Goal: Transaction & Acquisition: Book appointment/travel/reservation

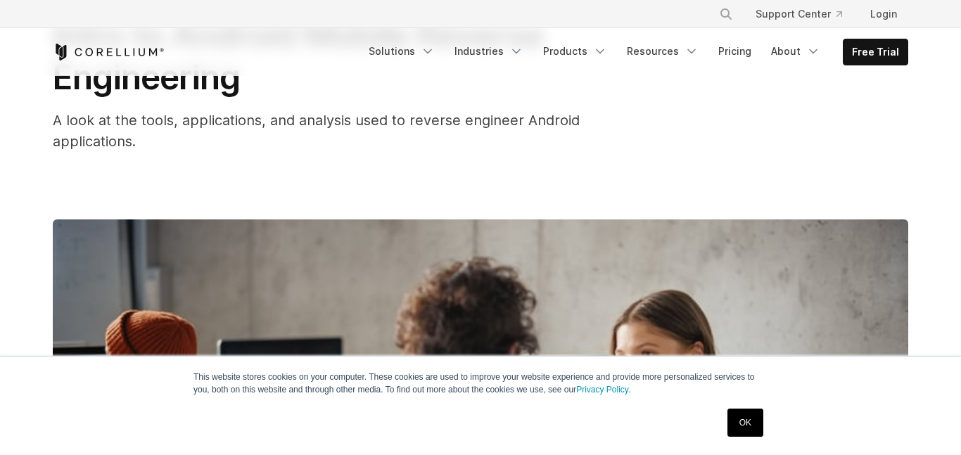
drag, startPoint x: 734, startPoint y: 426, endPoint x: 589, endPoint y: 240, distance: 236.1
click at [735, 426] on link "OK" at bounding box center [745, 423] width 36 height 28
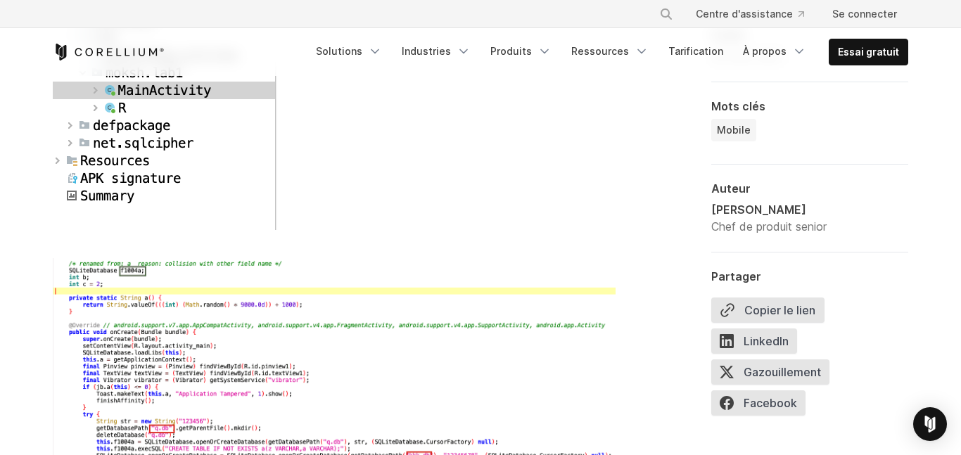
scroll to position [4195, 0]
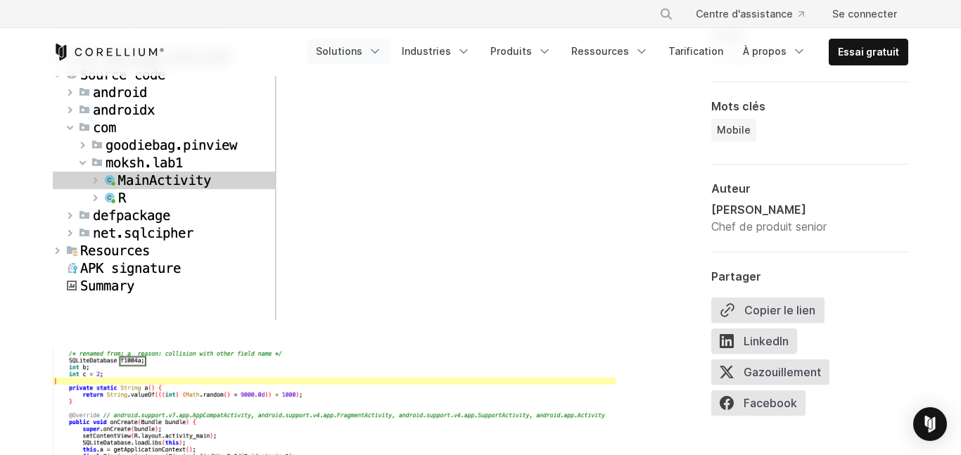
click at [362, 52] on font "Solutions" at bounding box center [339, 51] width 46 height 12
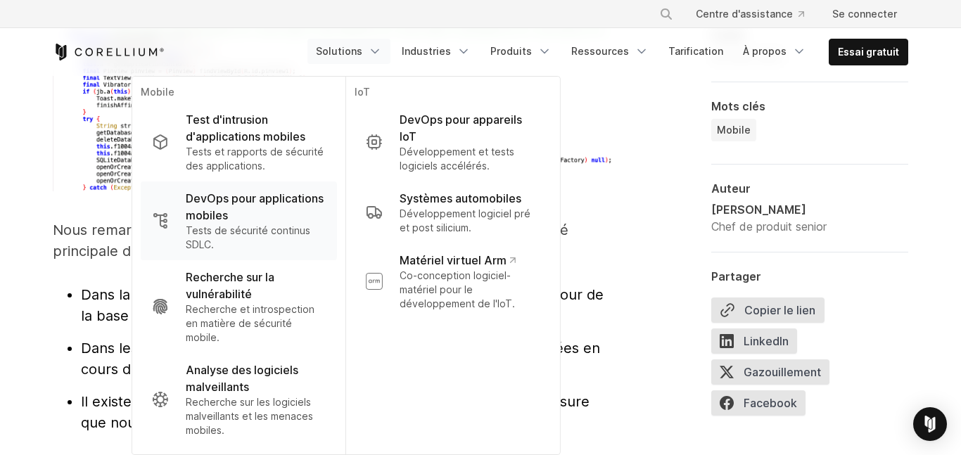
scroll to position [4599, 0]
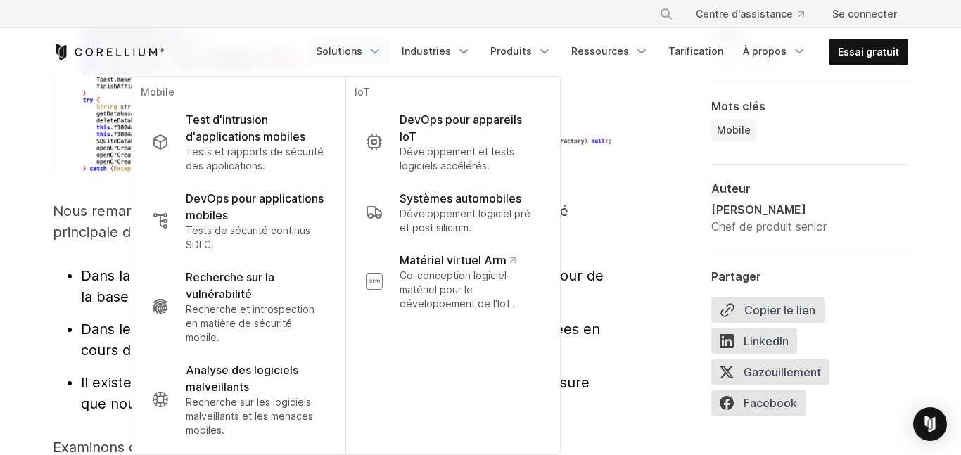
click at [23, 51] on header "× Recherchez sur notre site... Centre d'assistance Se connecter Mobile" at bounding box center [480, 38] width 961 height 76
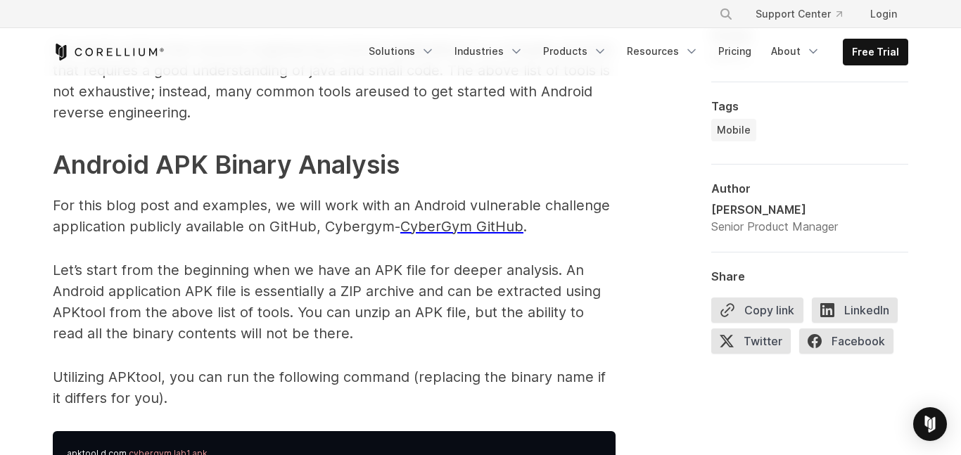
scroll to position [2017, 0]
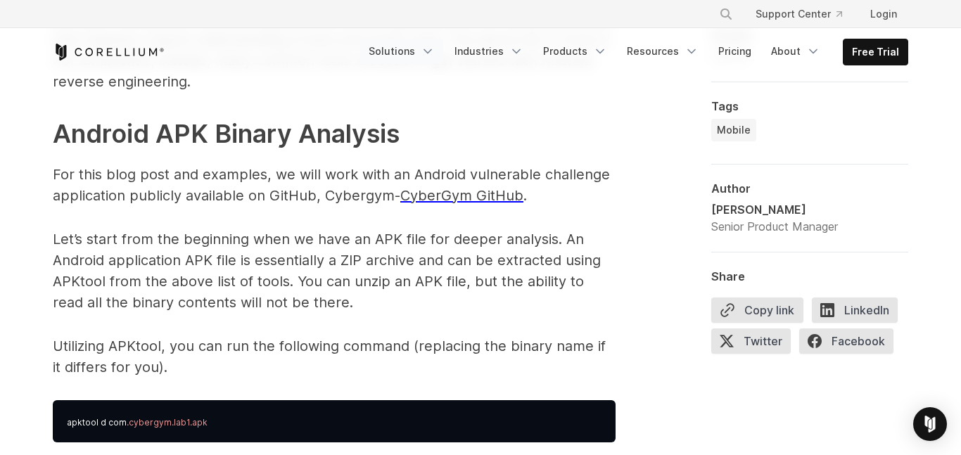
click at [431, 56] on link "Solutions" at bounding box center [401, 51] width 83 height 25
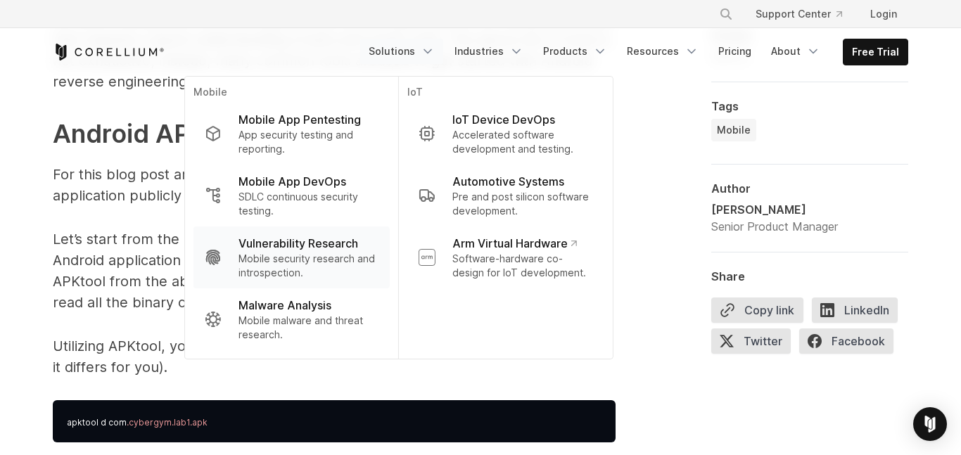
click at [331, 262] on p "Mobile security research and introspection." at bounding box center [308, 266] width 140 height 28
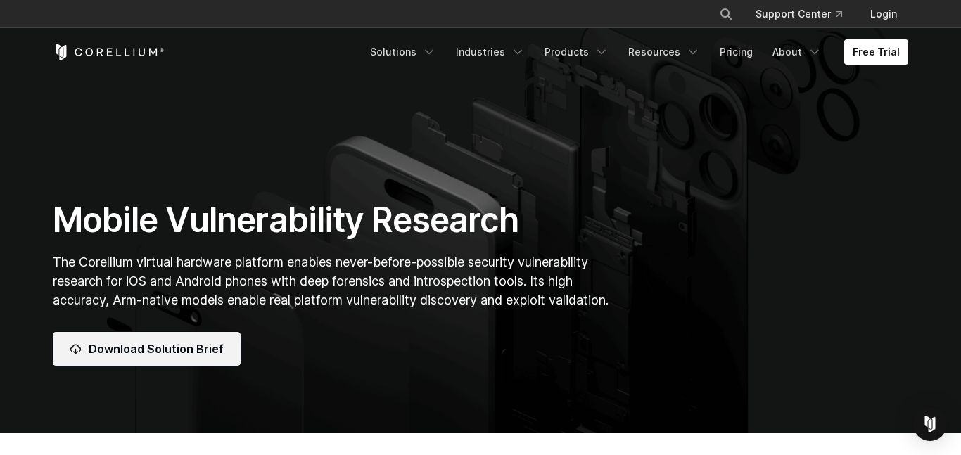
click at [130, 351] on span "Download Solution Brief" at bounding box center [156, 348] width 135 height 17
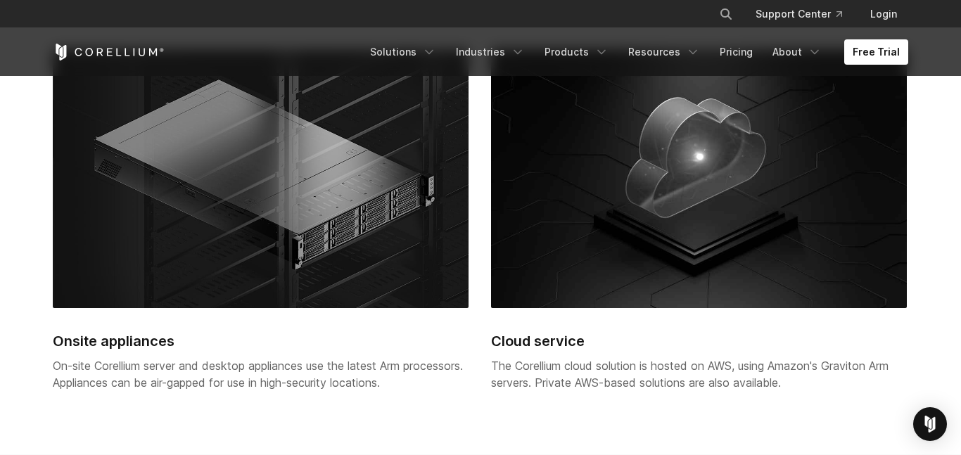
scroll to position [3016, 0]
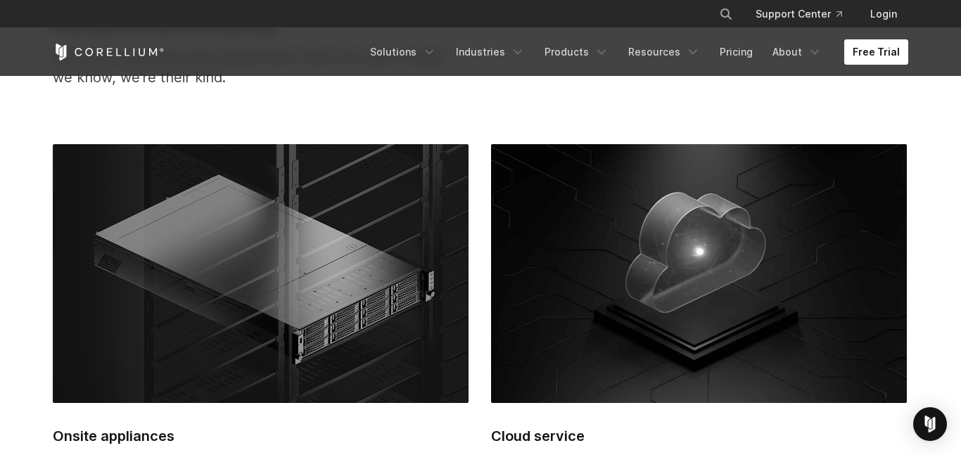
click at [859, 58] on link "Free Trial" at bounding box center [876, 51] width 64 height 25
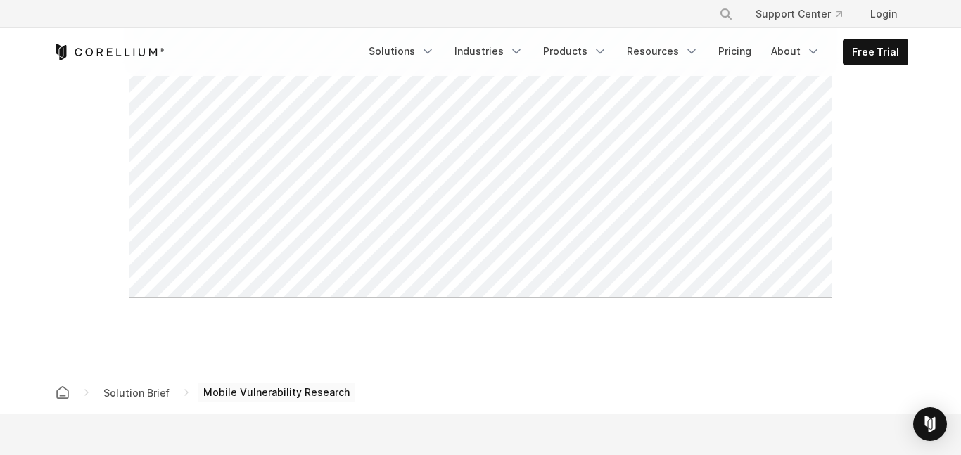
scroll to position [634, 0]
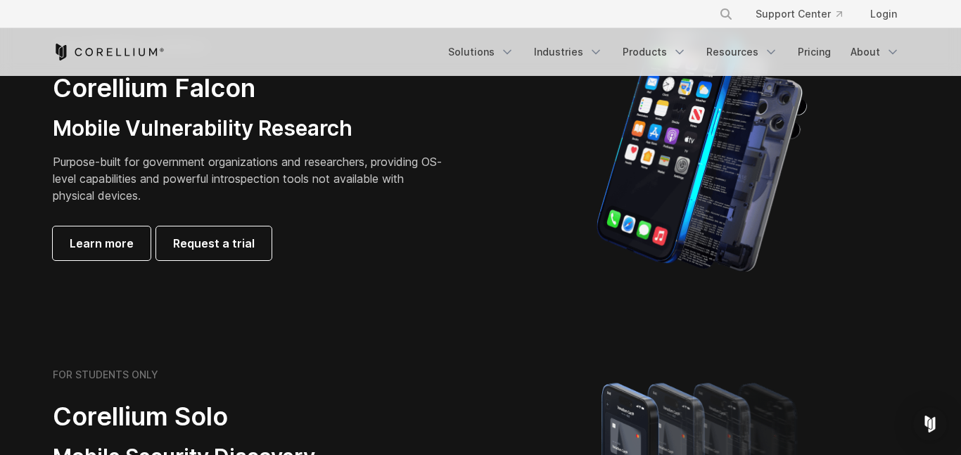
scroll to position [728, 0]
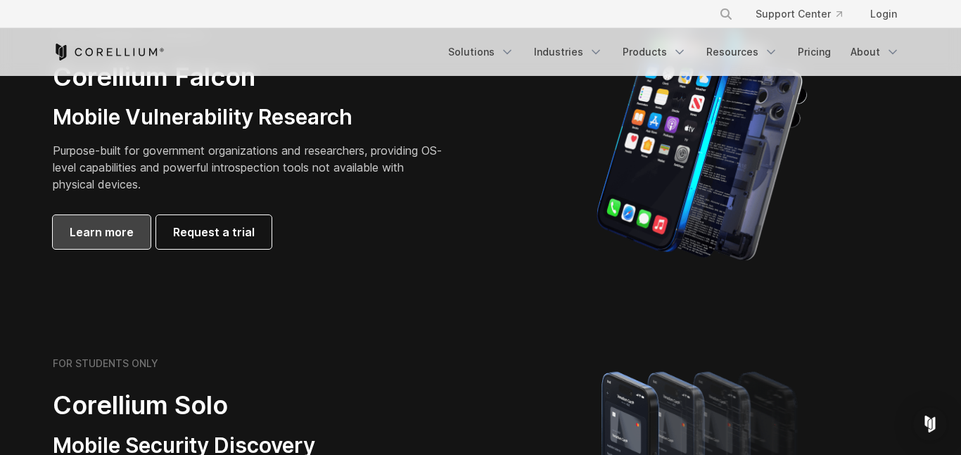
click at [132, 244] on link "Learn more" at bounding box center [102, 232] width 98 height 34
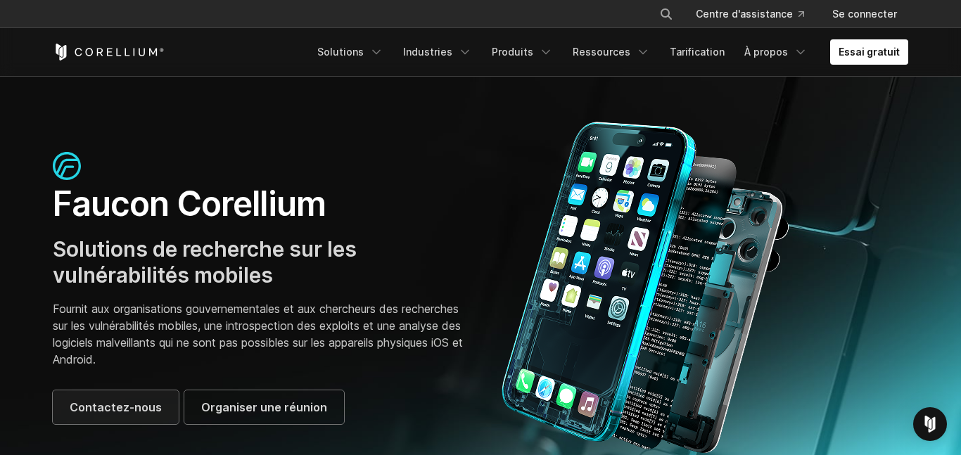
click at [137, 416] on link "Contactez-nous" at bounding box center [116, 407] width 126 height 34
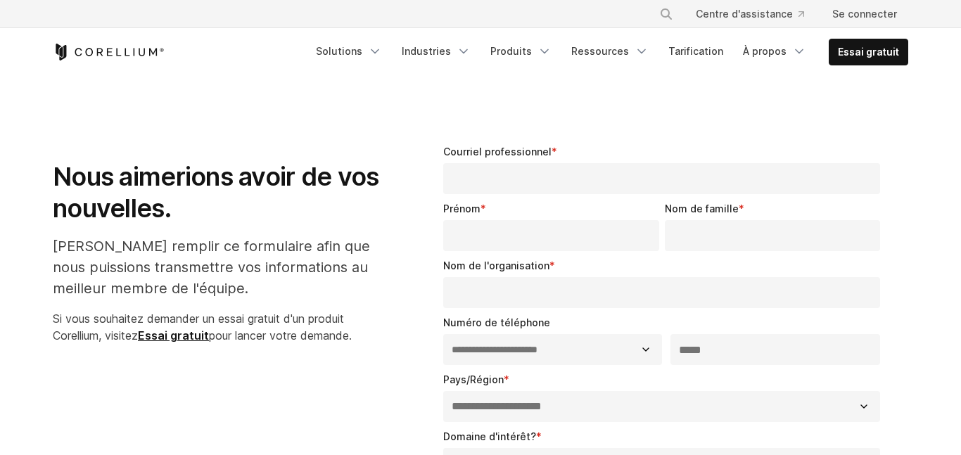
select select "**"
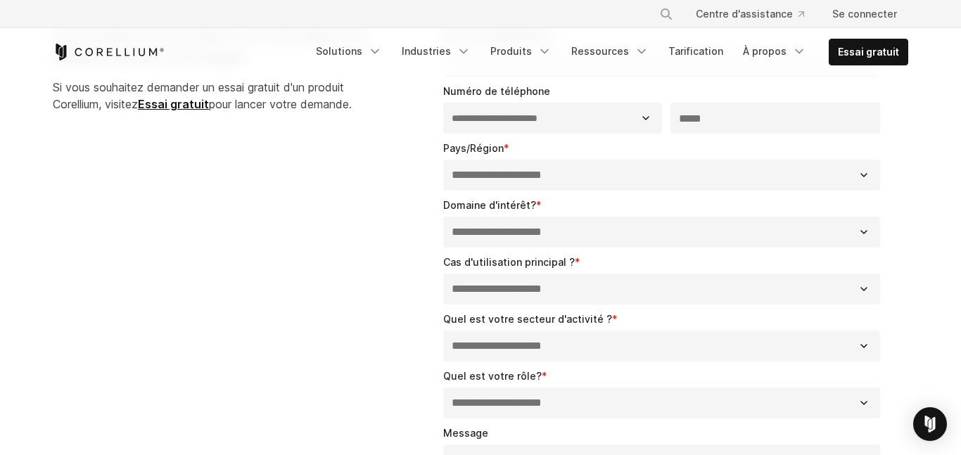
scroll to position [239, 0]
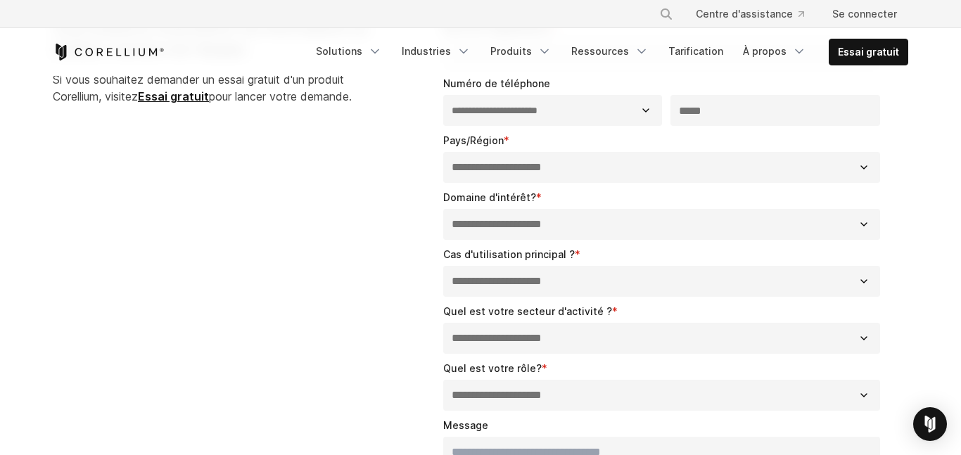
click at [864, 281] on select "**********" at bounding box center [661, 281] width 437 height 31
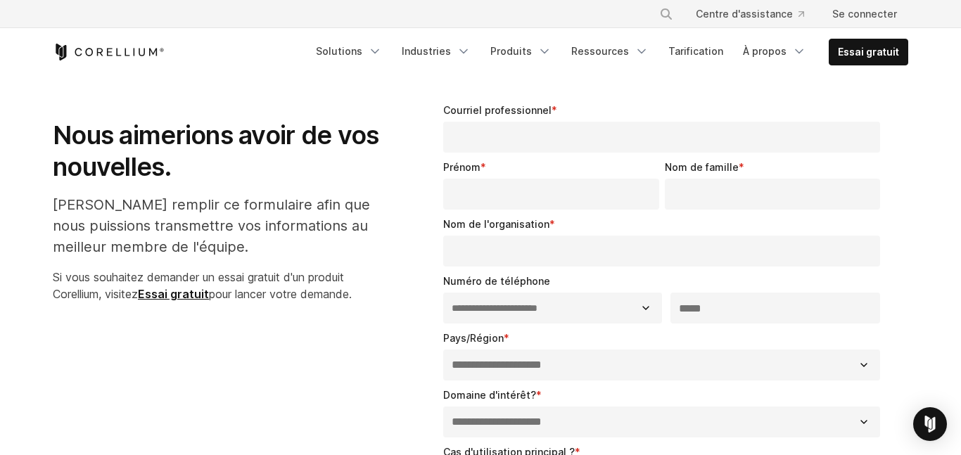
scroll to position [0, 0]
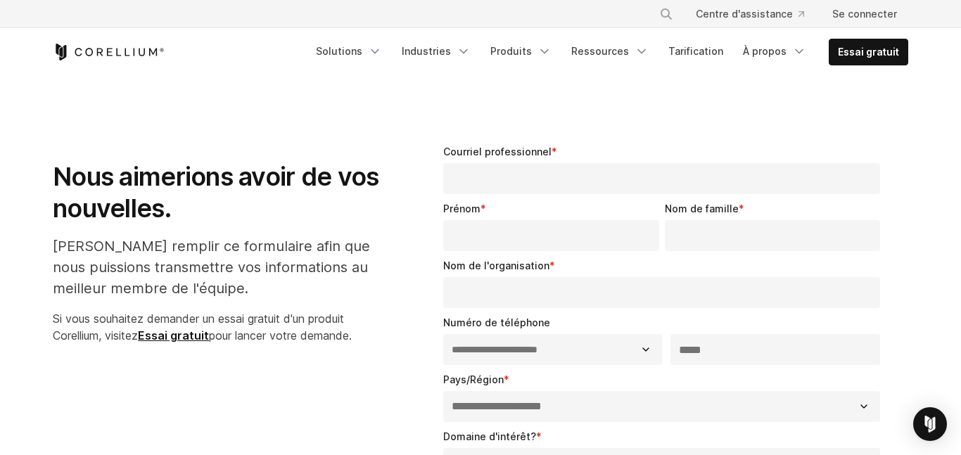
click at [518, 175] on input "Courriel professionnel *" at bounding box center [661, 178] width 437 height 31
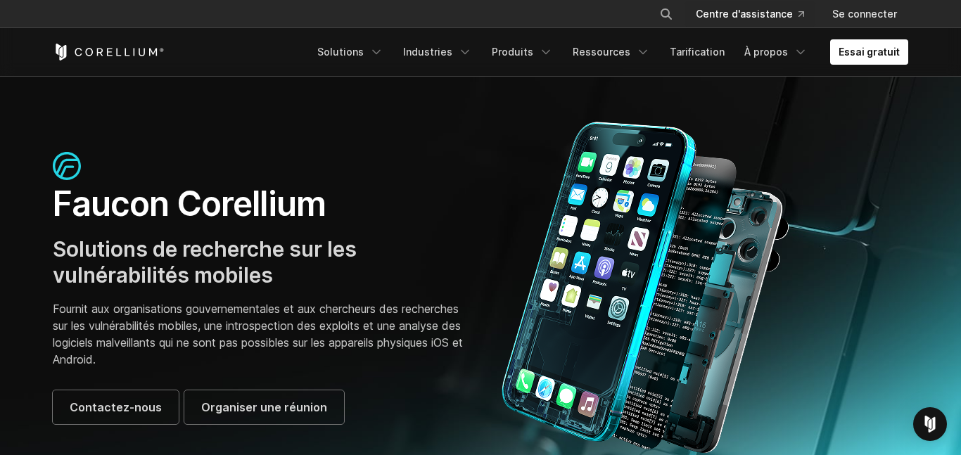
click at [748, 18] on font "Centre d'assistance" at bounding box center [744, 14] width 97 height 12
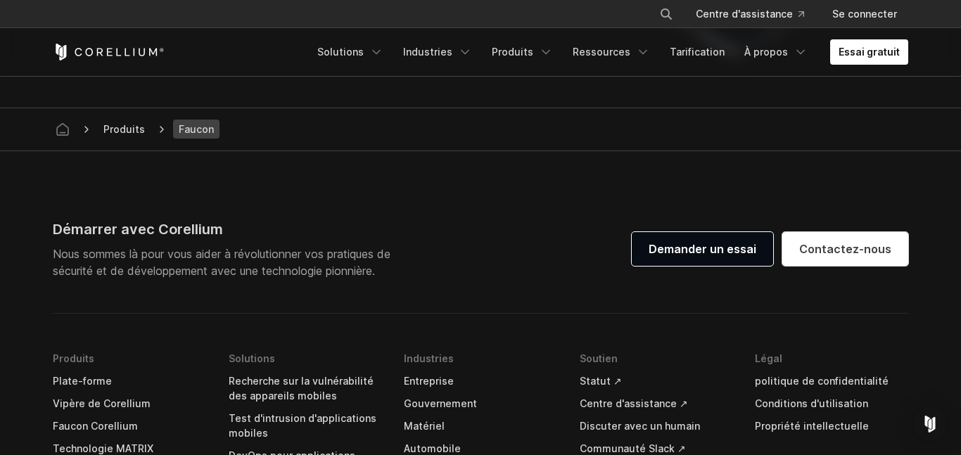
scroll to position [4309, 0]
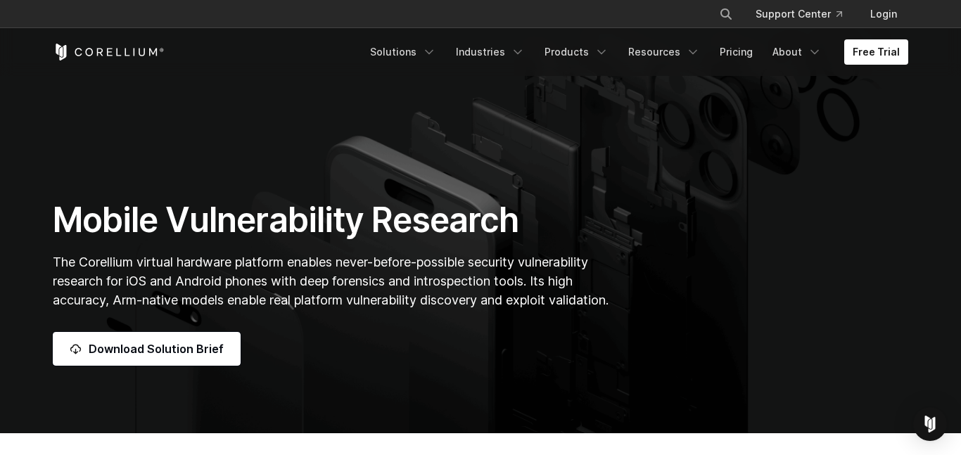
scroll to position [3016, 0]
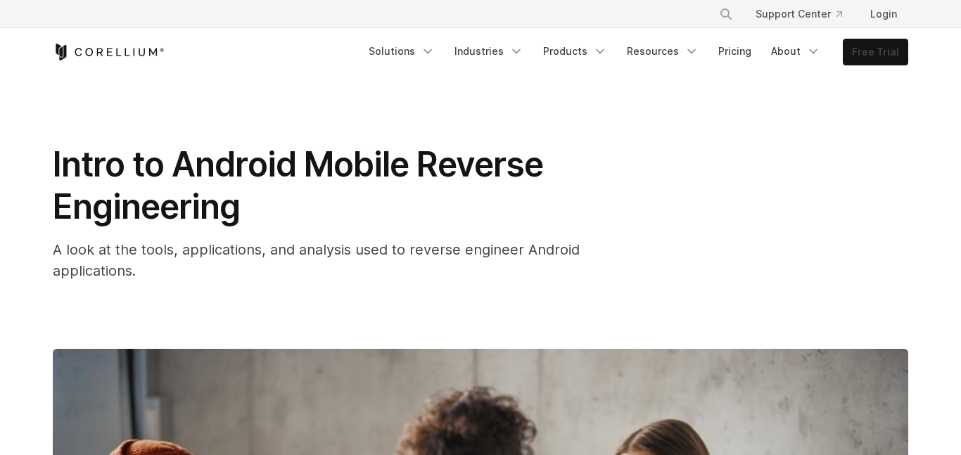
click at [870, 47] on link "Free Trial" at bounding box center [875, 51] width 64 height 25
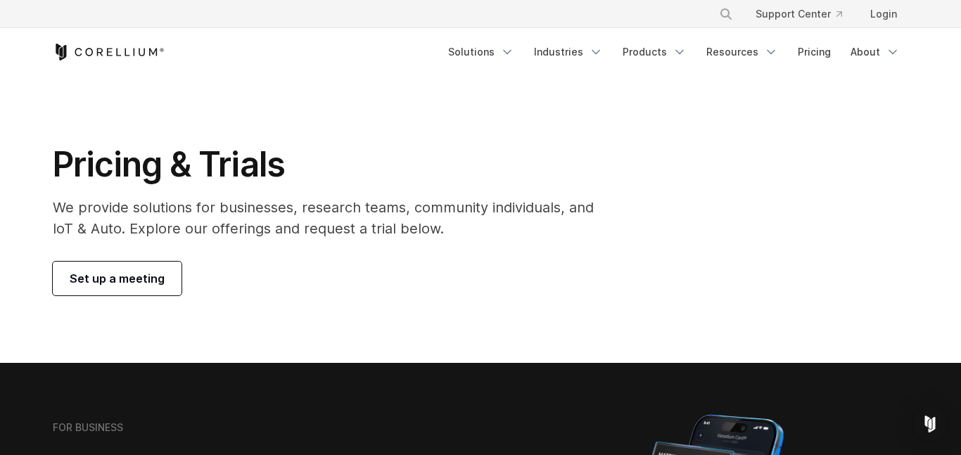
click at [92, 281] on span "Set up a meeting" at bounding box center [117, 278] width 95 height 17
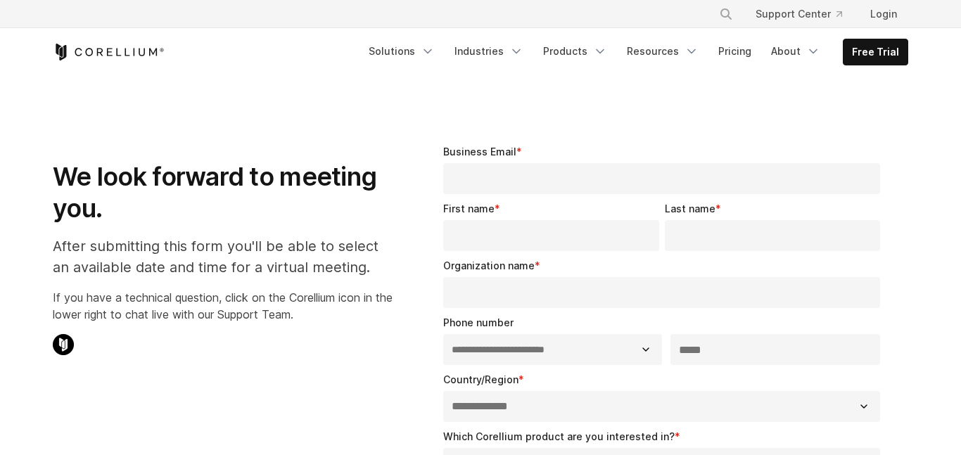
select select "**"
click at [514, 176] on input "Business Email *" at bounding box center [661, 178] width 437 height 31
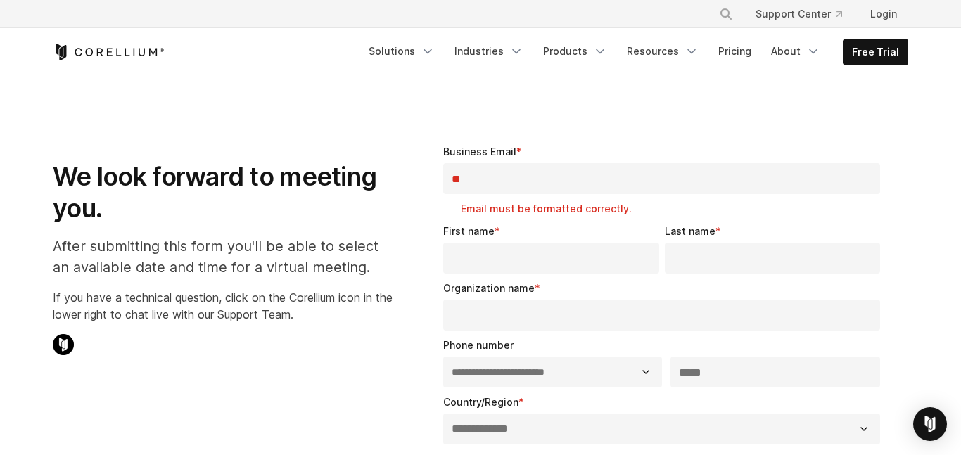
type input "**********"
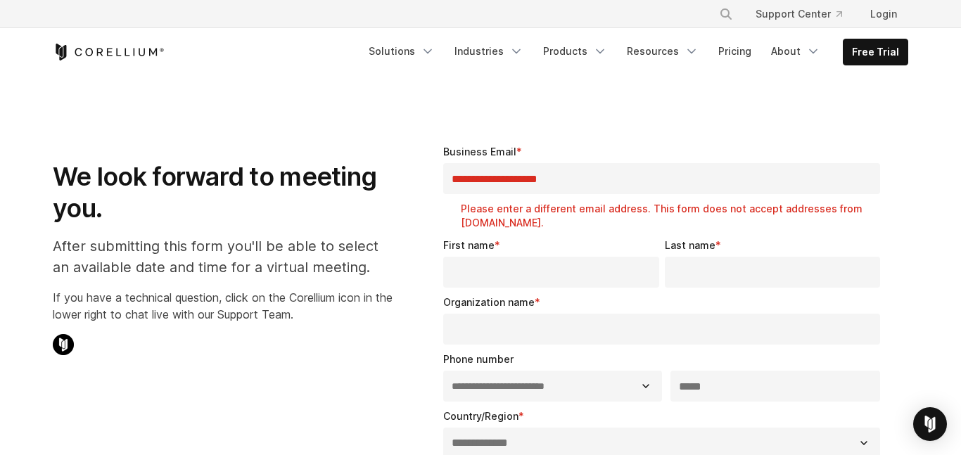
click at [492, 233] on fieldset "**********" at bounding box center [664, 191] width 442 height 94
